Goal: Task Accomplishment & Management: Manage account settings

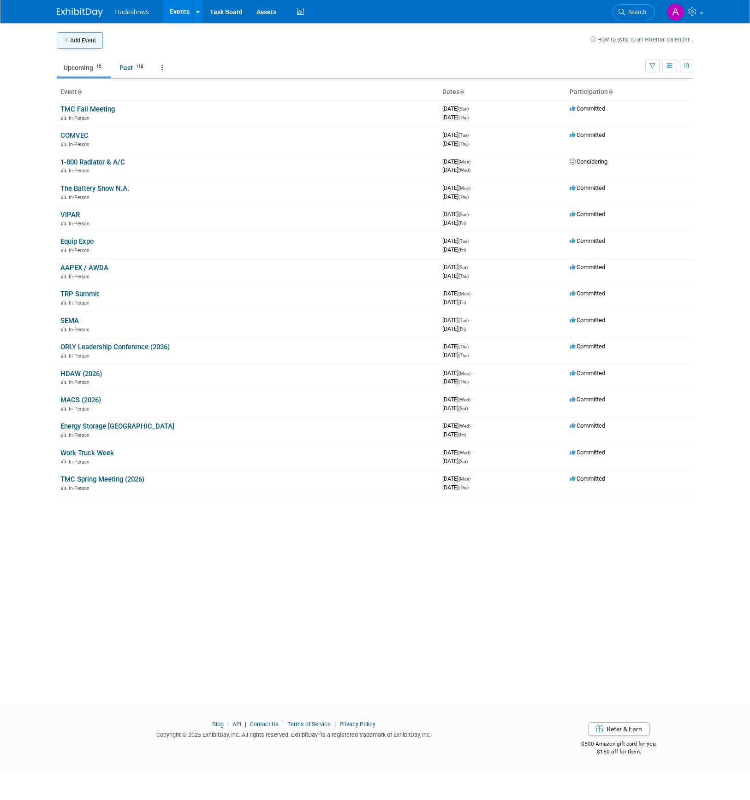
click at [83, 41] on button "Add Event" at bounding box center [80, 40] width 46 height 17
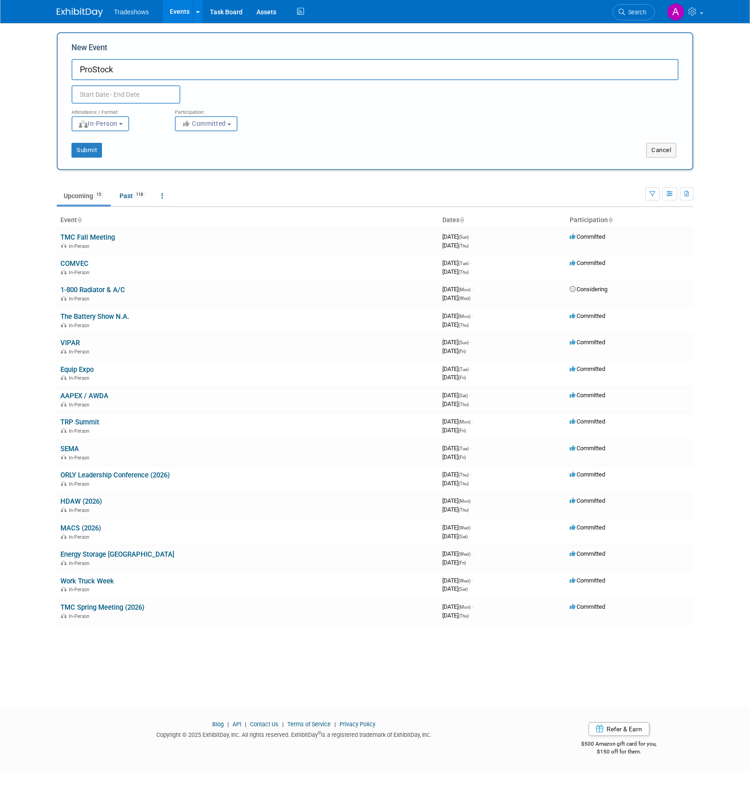
type input "ProStock"
click at [204, 118] on span at bounding box center [204, 115] width 17 height 16
select select "9"
click at [140, 164] on span "8" at bounding box center [142, 163] width 18 height 18
type input "[DATE] to [DATE]"
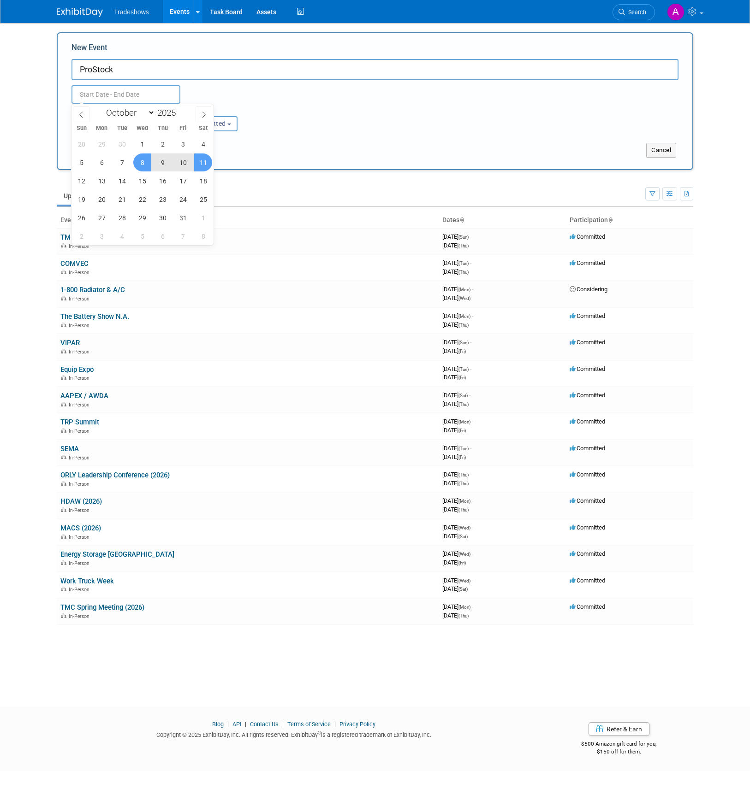
type input "[DATE] to [DATE]"
click at [317, 132] on div "Submit Cancel" at bounding box center [375, 144] width 621 height 26
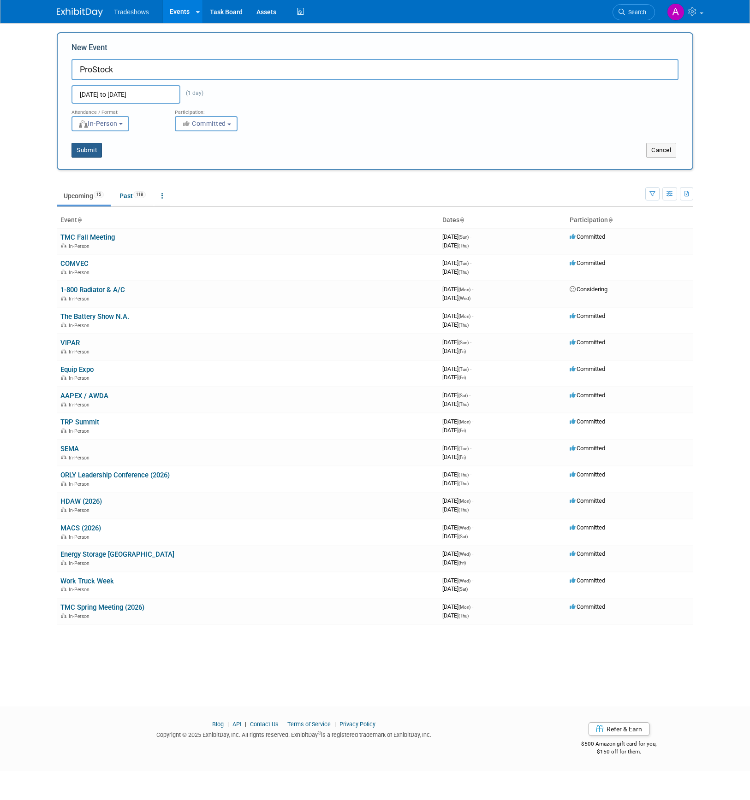
click at [95, 155] on button "Submit" at bounding box center [86, 150] width 30 height 15
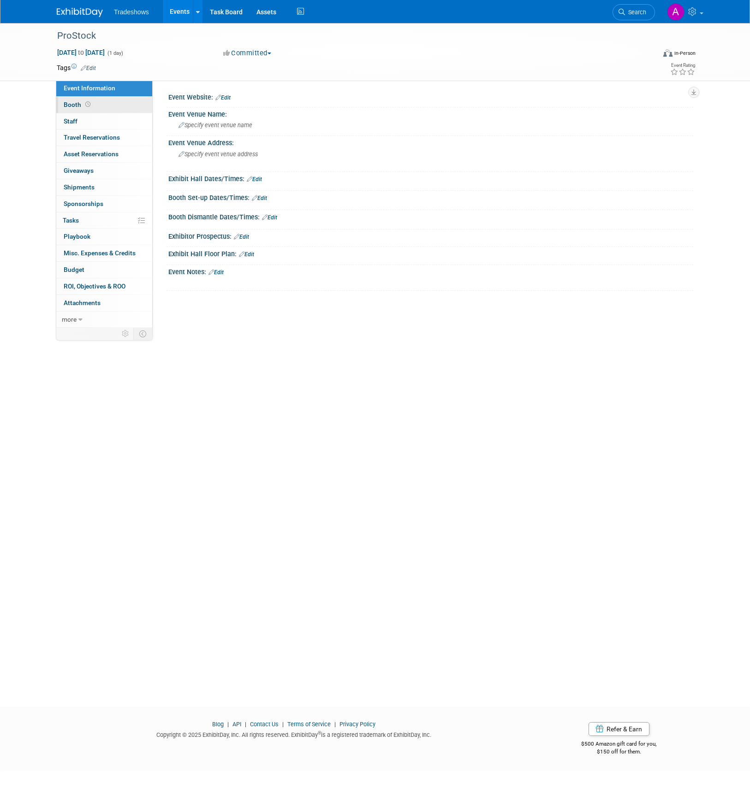
click at [70, 106] on span "Booth" at bounding box center [78, 104] width 29 height 7
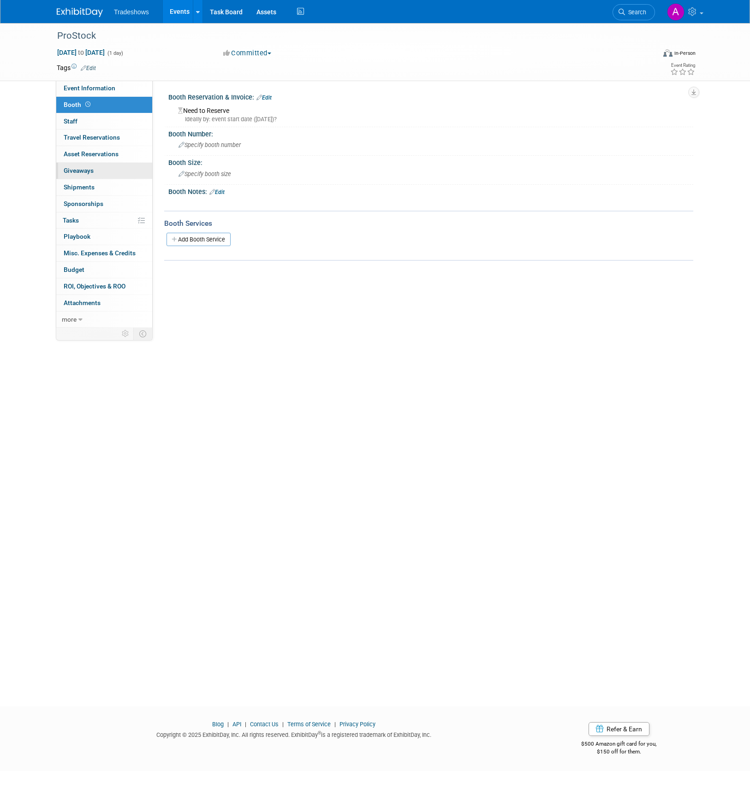
click at [79, 171] on span "Giveaways 0" at bounding box center [79, 170] width 30 height 7
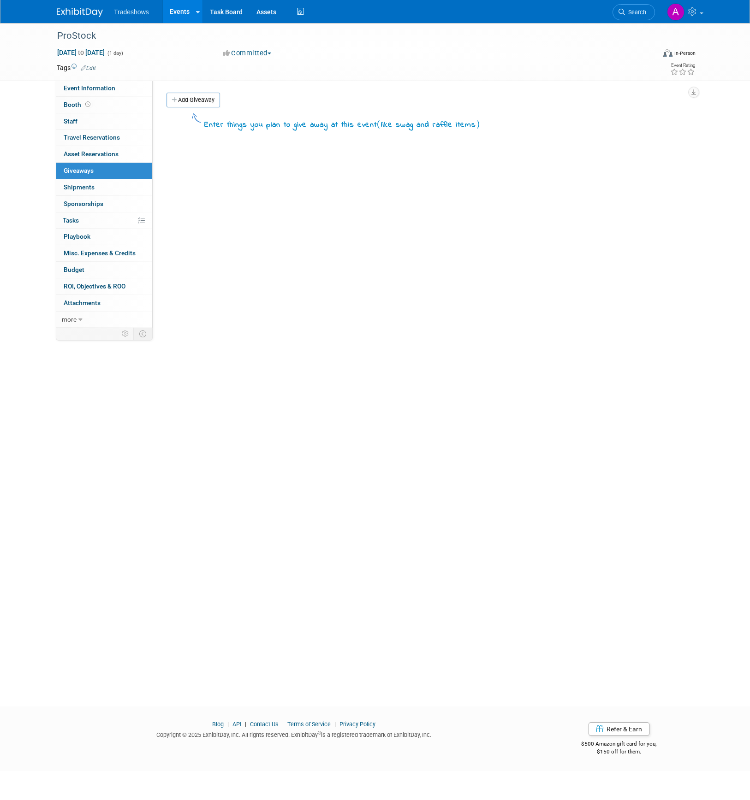
click at [194, 99] on link "Add Giveaway" at bounding box center [192, 100] width 53 height 15
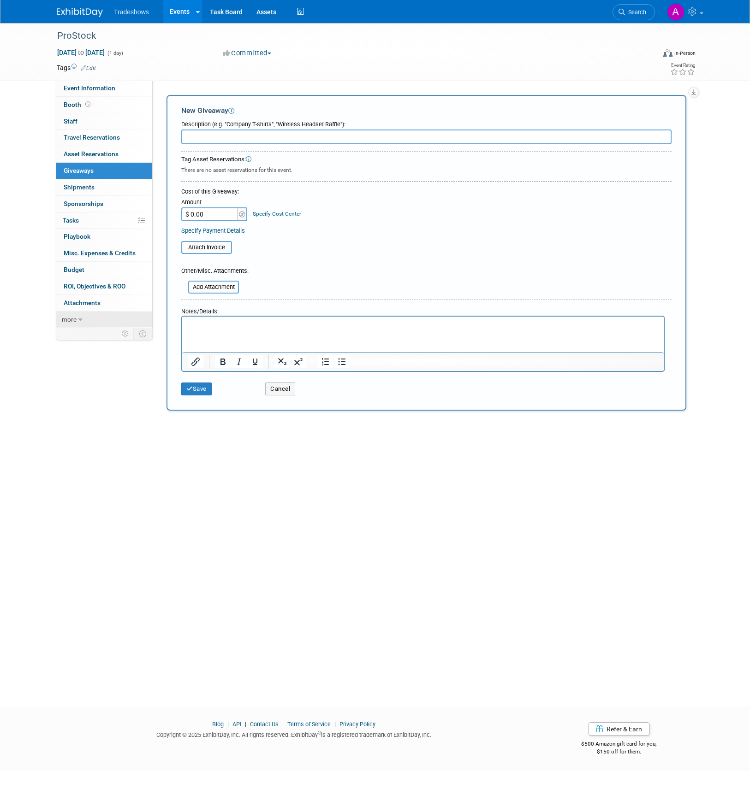
click at [77, 314] on link "more" at bounding box center [104, 320] width 96 height 16
click at [78, 170] on span "Giveaways 0" at bounding box center [79, 170] width 30 height 7
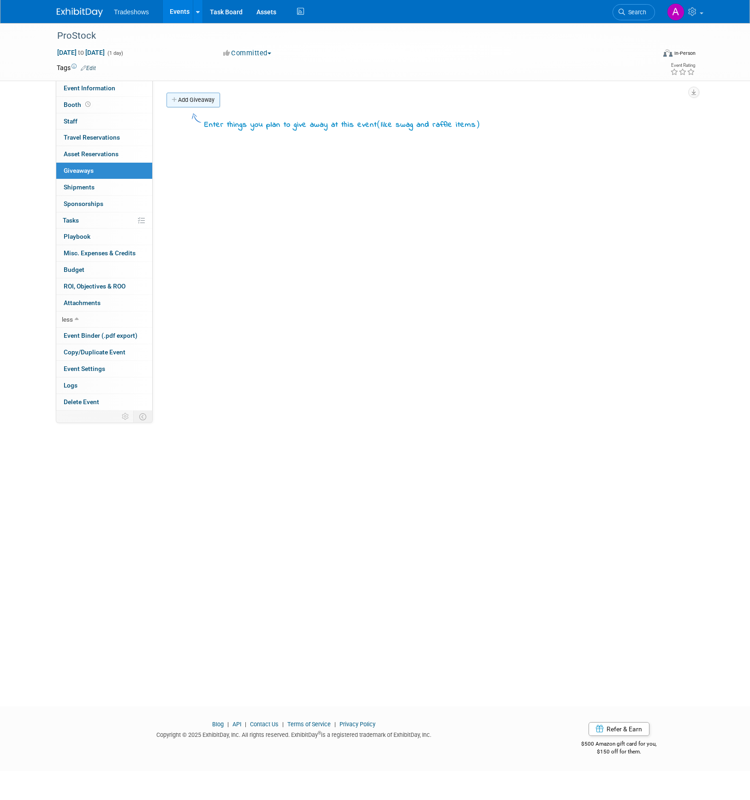
click at [200, 101] on link "Add Giveaway" at bounding box center [192, 100] width 53 height 15
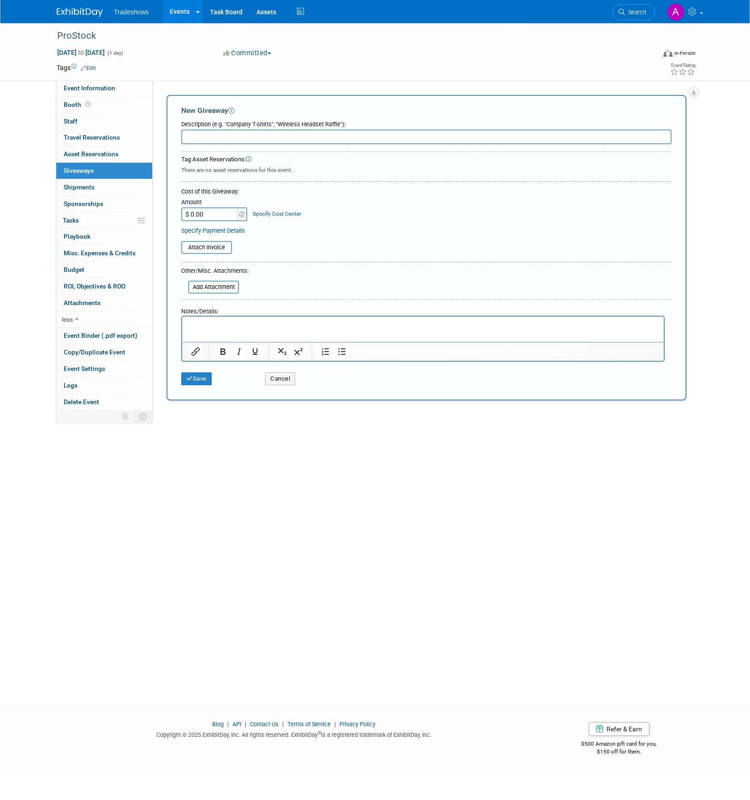
click at [131, 11] on span "Tradeshows" at bounding box center [131, 11] width 35 height 7
click at [92, 152] on span "Asset Reservations 0" at bounding box center [91, 153] width 55 height 7
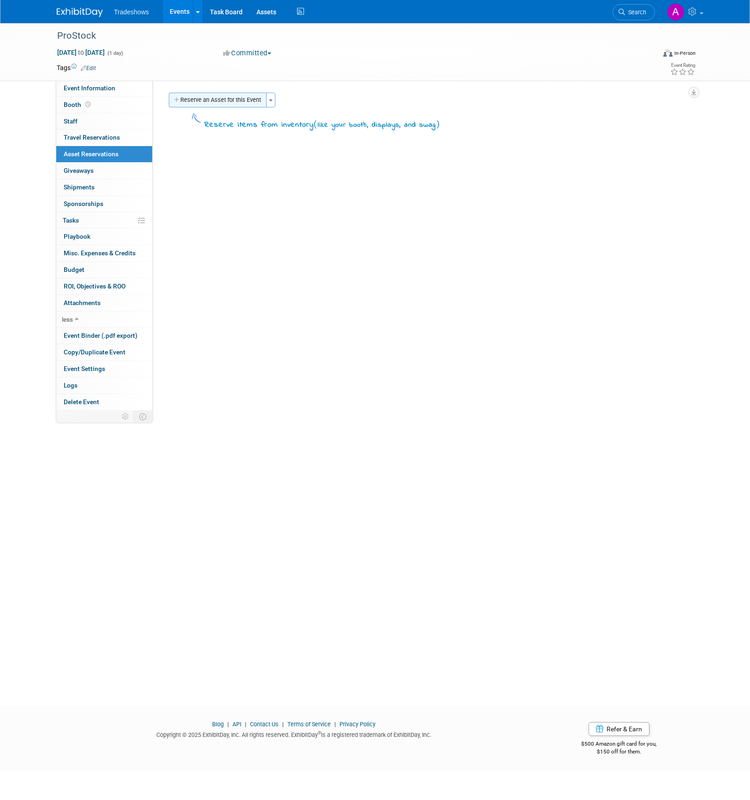
click at [178, 100] on icon "button" at bounding box center [177, 100] width 6 height 6
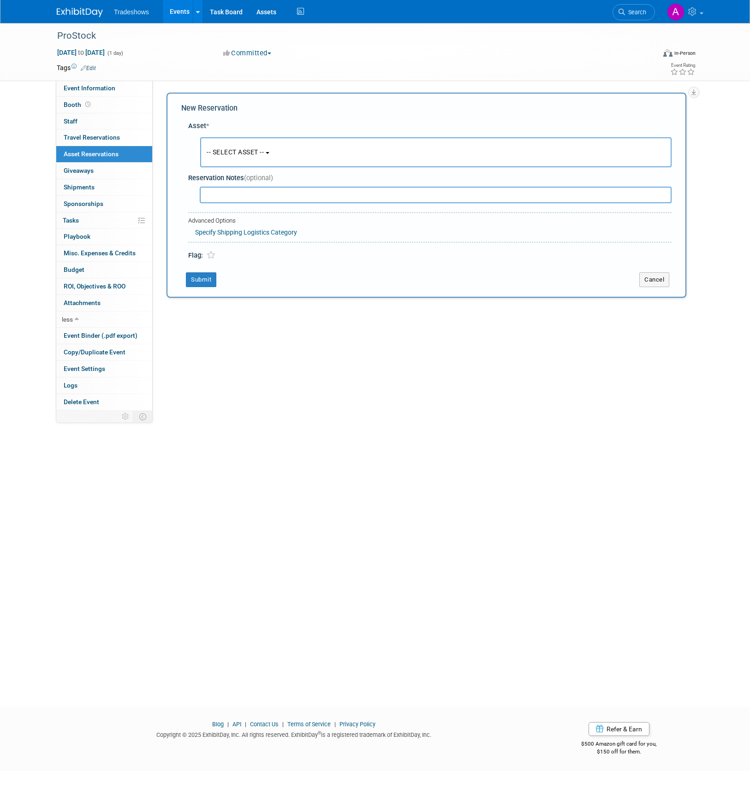
click at [221, 145] on button "-- SELECT ASSET --" at bounding box center [435, 152] width 471 height 30
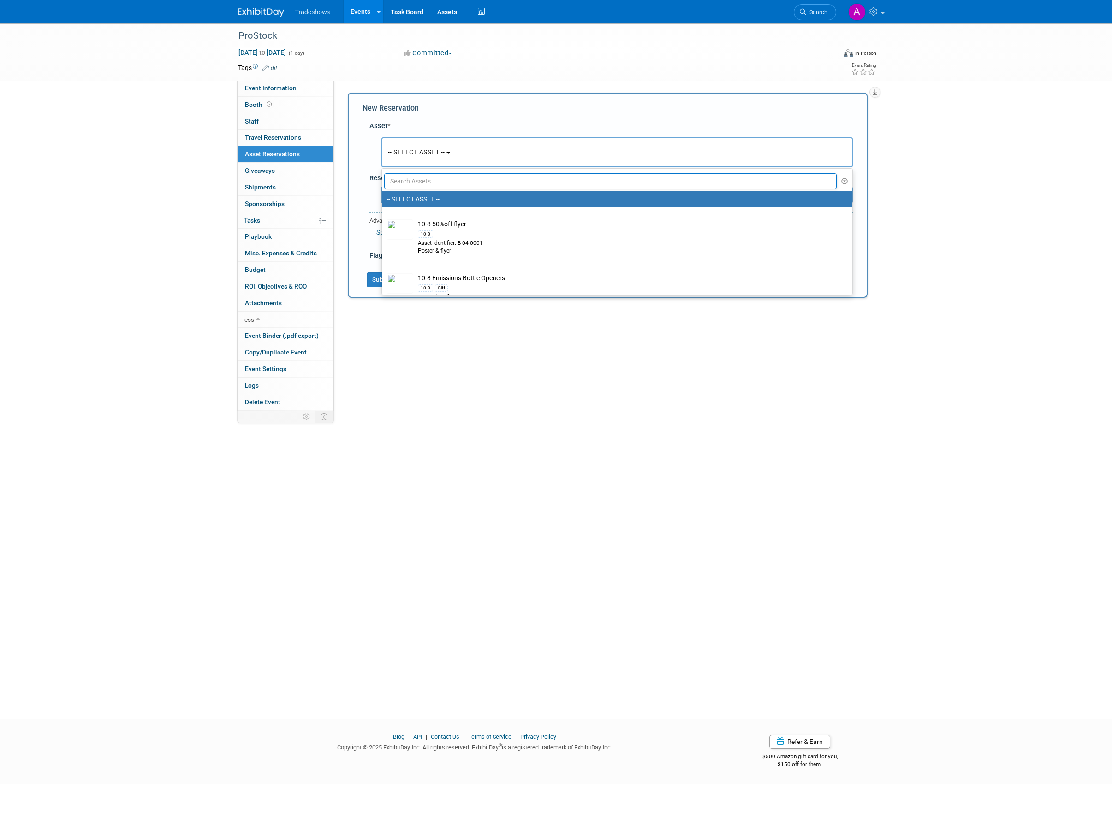
click at [749, 485] on div "ProStock Oct 8, 2025 to Oct 8, 2025 (1 day) Oct 8, 2025 to Oct 8, 2025 Committe…" at bounding box center [556, 363] width 1112 height 680
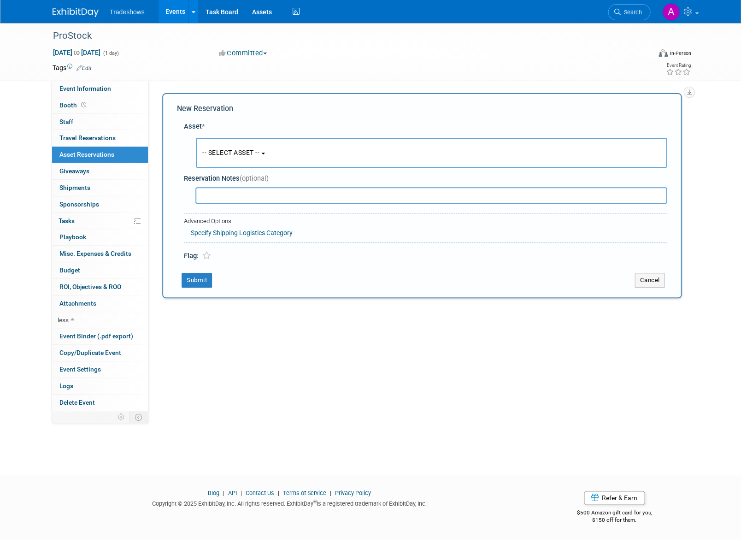
click at [260, 156] on span "-- SELECT ASSET --" at bounding box center [230, 152] width 57 height 7
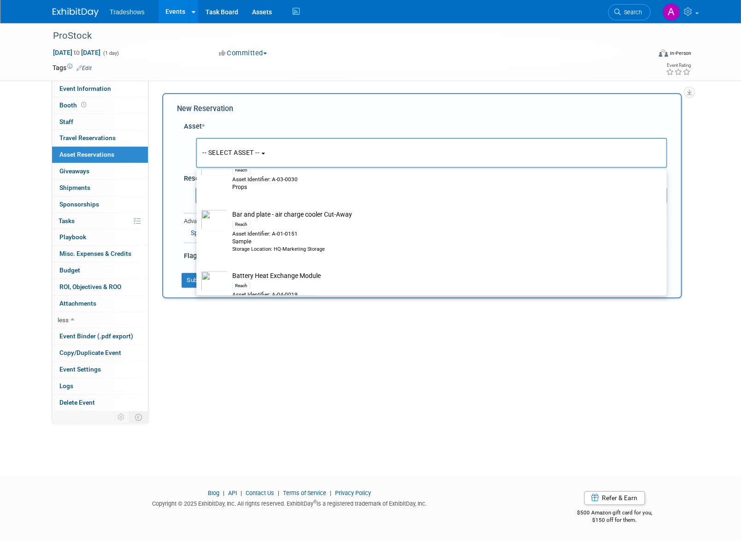
scroll to position [1631, 0]
